Goal: Information Seeking & Learning: Learn about a topic

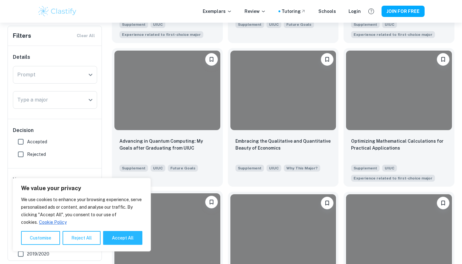
scroll to position [547, 0]
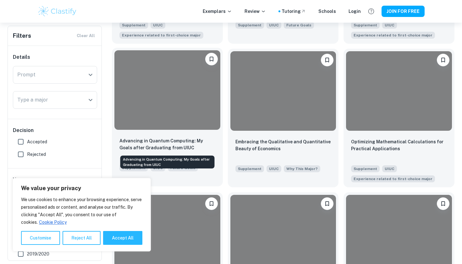
click at [197, 146] on p "Advancing in Quantum Computing: My Goals after Graduating from UIUC" at bounding box center [167, 144] width 96 height 14
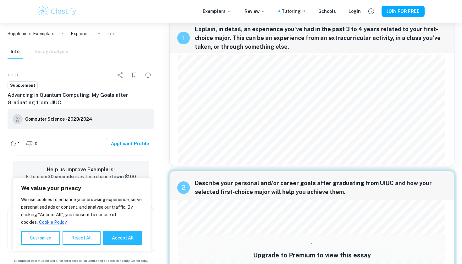
scroll to position [14, 0]
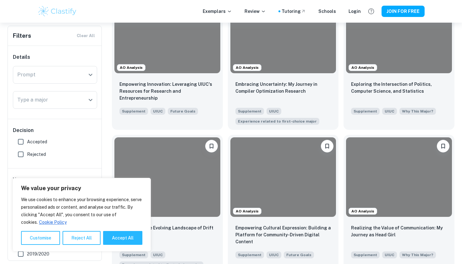
scroll to position [278, 0]
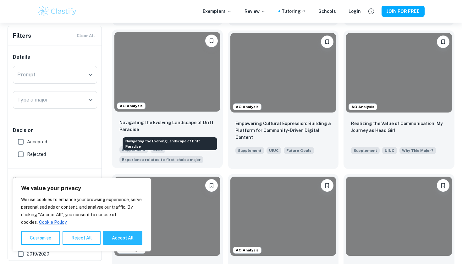
click at [141, 128] on p "Navigating the Evolving Landscape of Drift Paradise" at bounding box center [167, 126] width 96 height 14
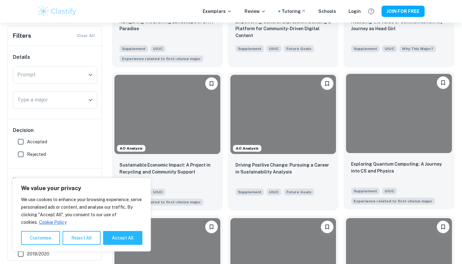
scroll to position [381, 0]
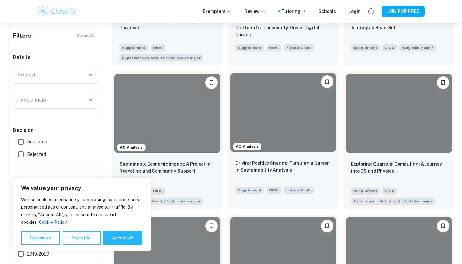
click at [282, 175] on div "Driving Positive Change: Pursuing a Career in Sustainability Analysis" at bounding box center [283, 170] width 96 height 21
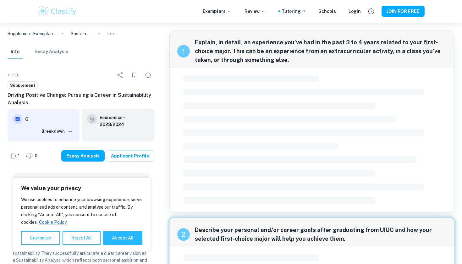
scroll to position [157, 0]
